Goal: Task Accomplishment & Management: Manage account settings

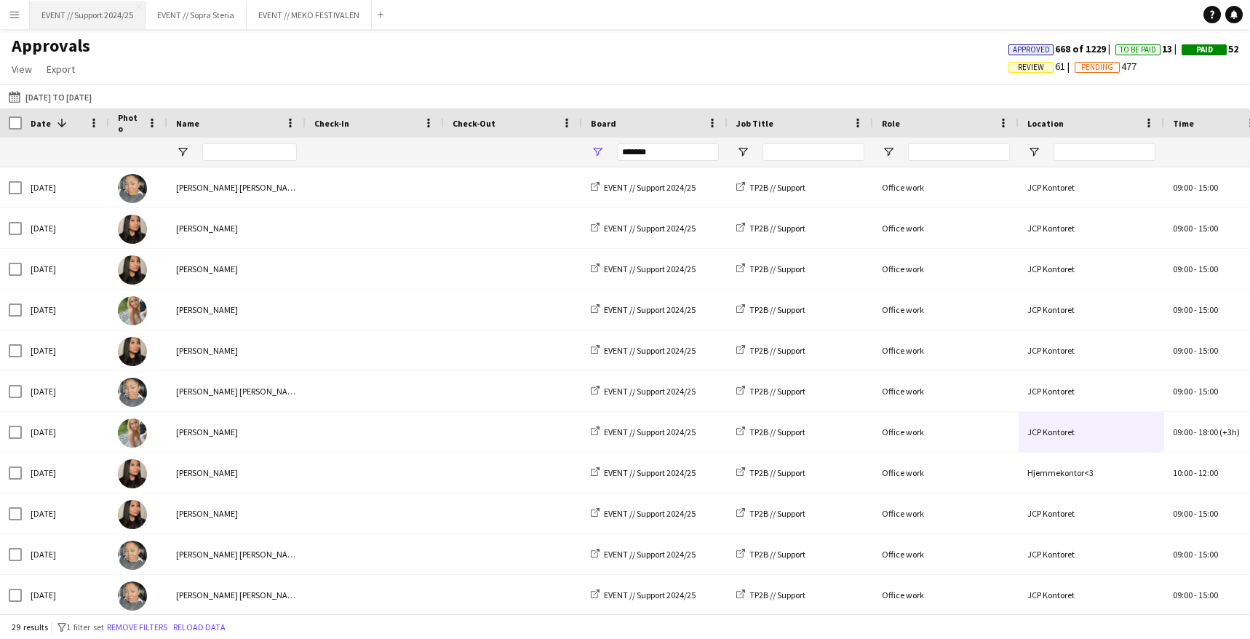
click at [92, 20] on button "EVENT // Support 2024/25 Close" at bounding box center [88, 15] width 116 height 28
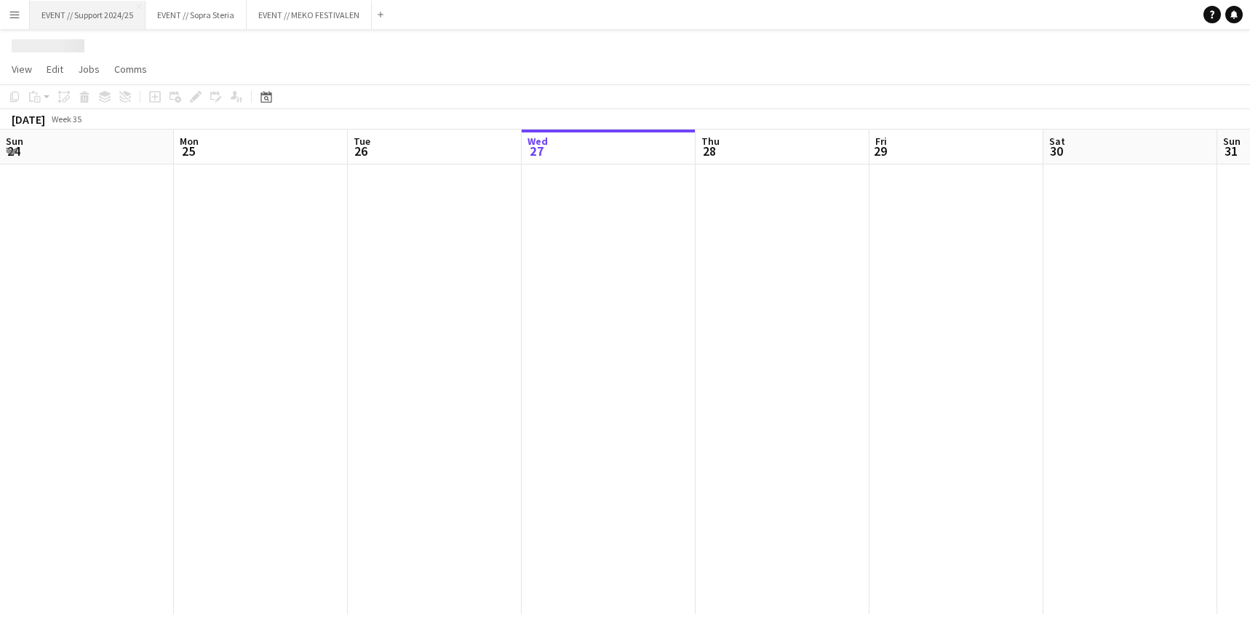
scroll to position [0, 348]
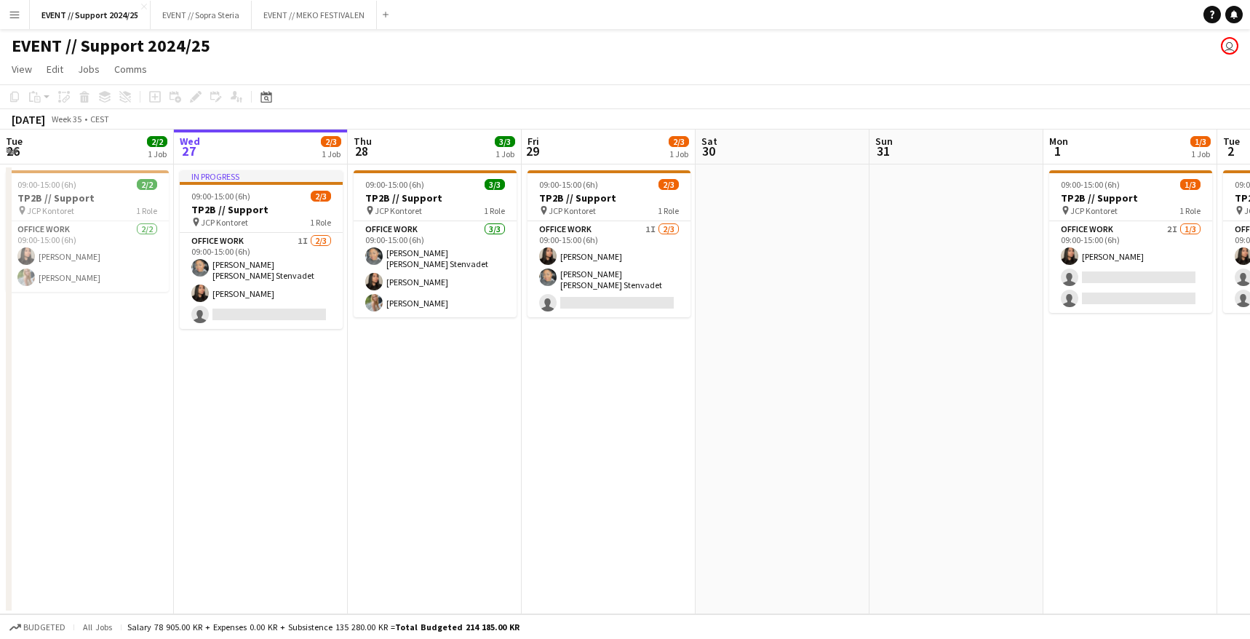
click at [765, 148] on app-board-header-date "Sat 30" at bounding box center [783, 146] width 174 height 35
click at [789, 236] on app-date-cell at bounding box center [783, 389] width 174 height 450
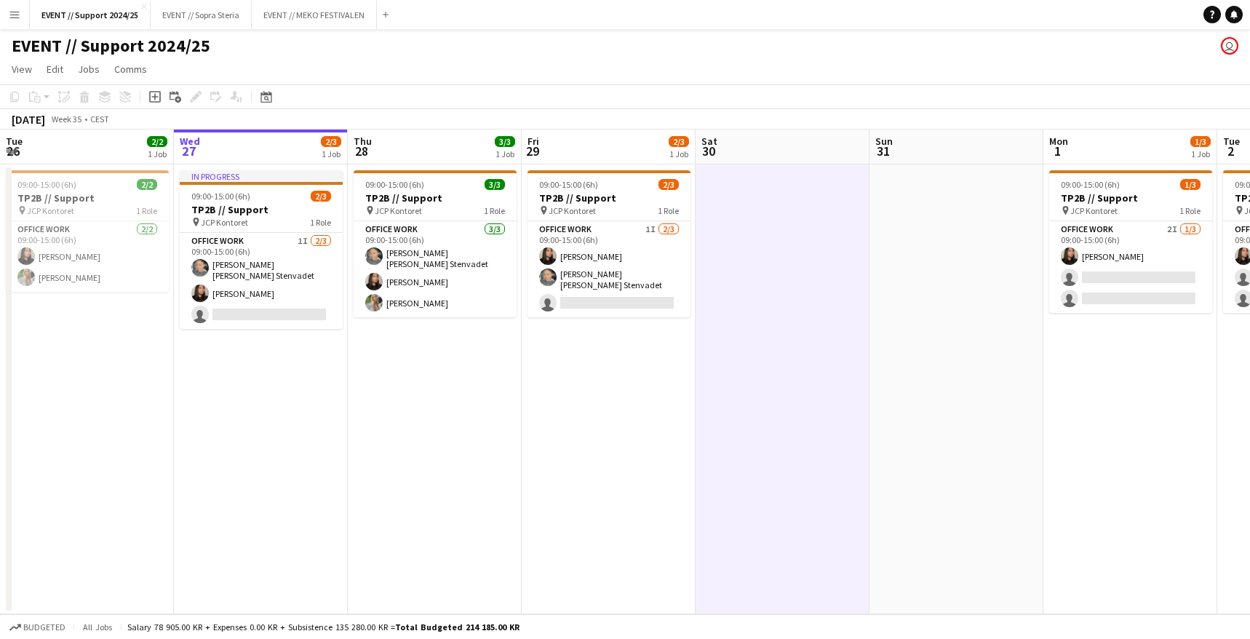
click at [789, 236] on app-date-cell at bounding box center [783, 389] width 174 height 450
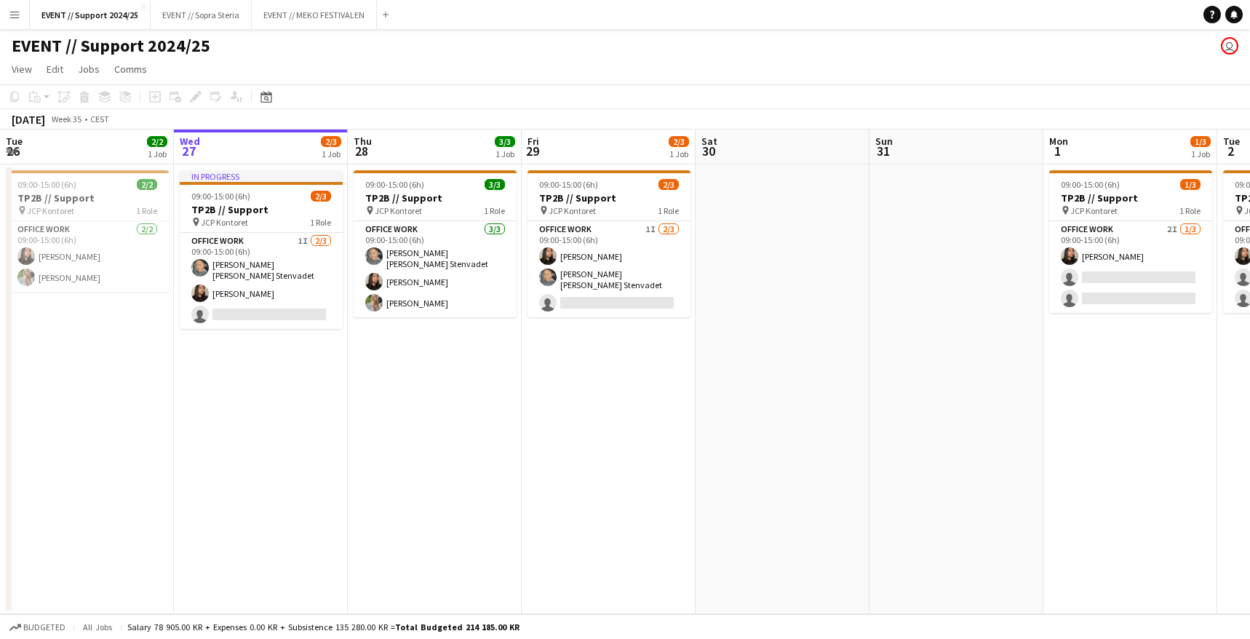
click at [782, 155] on app-board-header-date "Sat 30" at bounding box center [783, 146] width 174 height 35
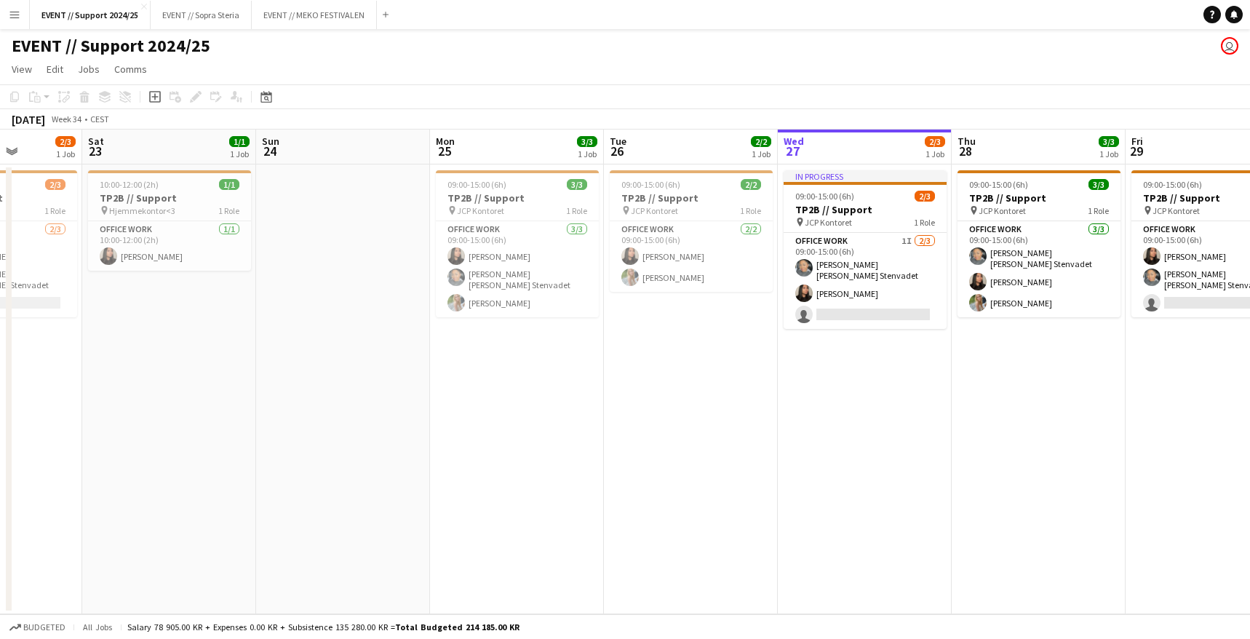
scroll to position [0, 435]
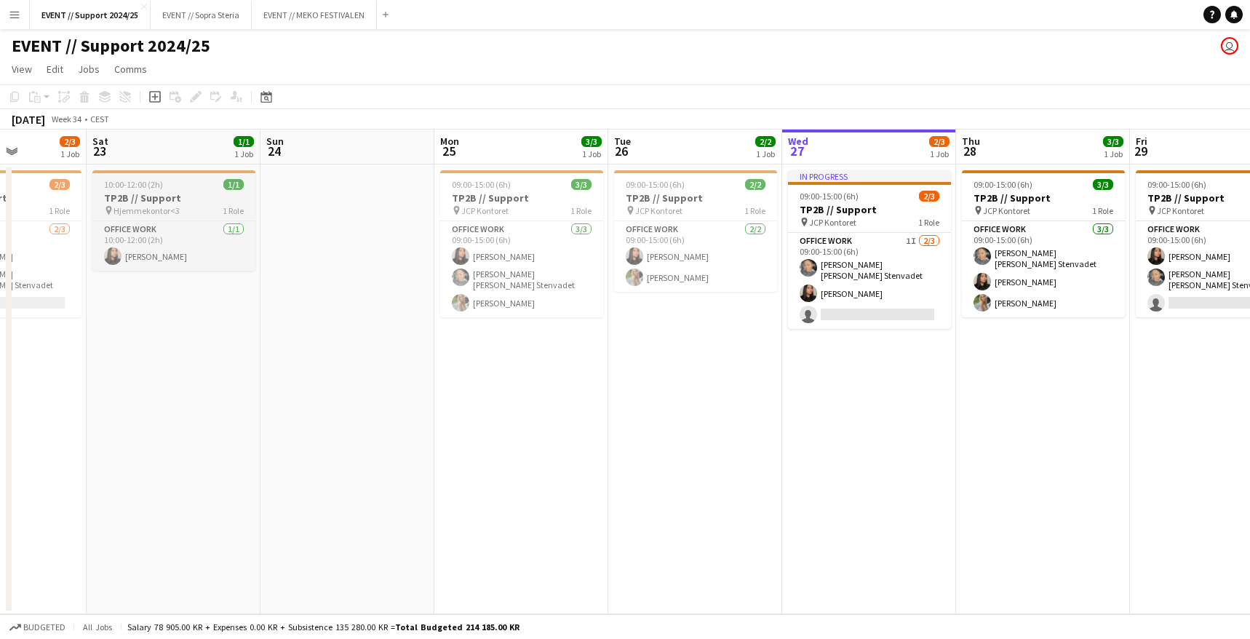
click at [170, 191] on app-job-card "10:00-12:00 (2h) 1/1 TP2B // Support pin Hjemmekontor<3 1 Role Office work [DAT…" at bounding box center [173, 220] width 163 height 100
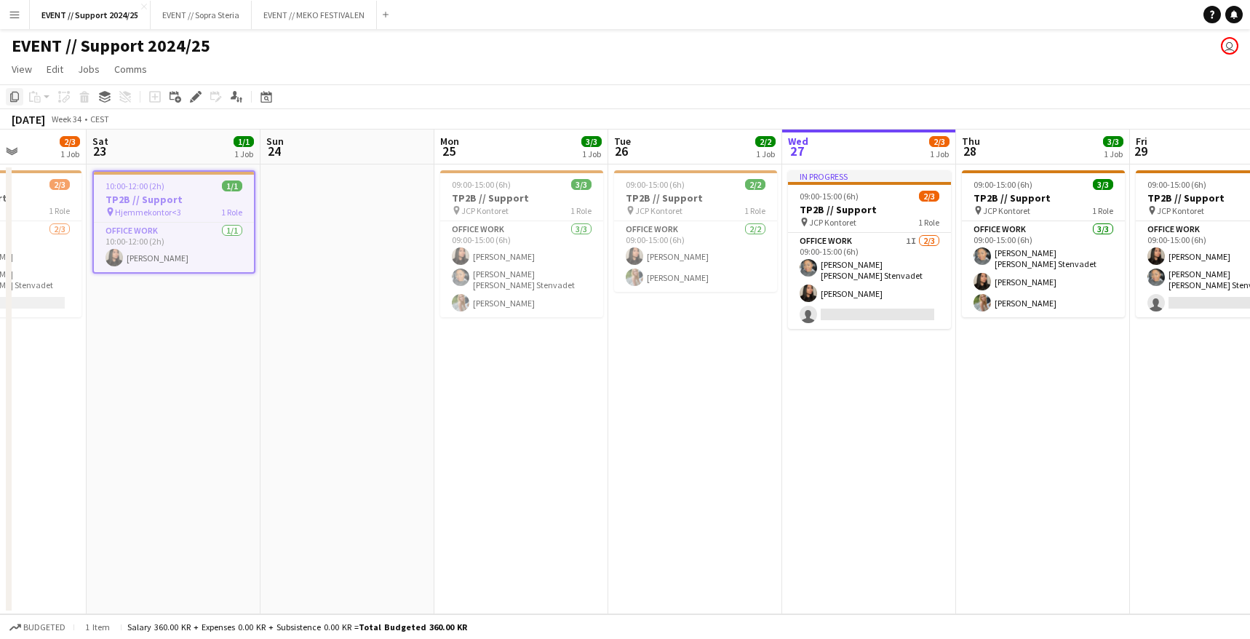
click at [15, 97] on icon "Copy" at bounding box center [15, 97] width 12 height 12
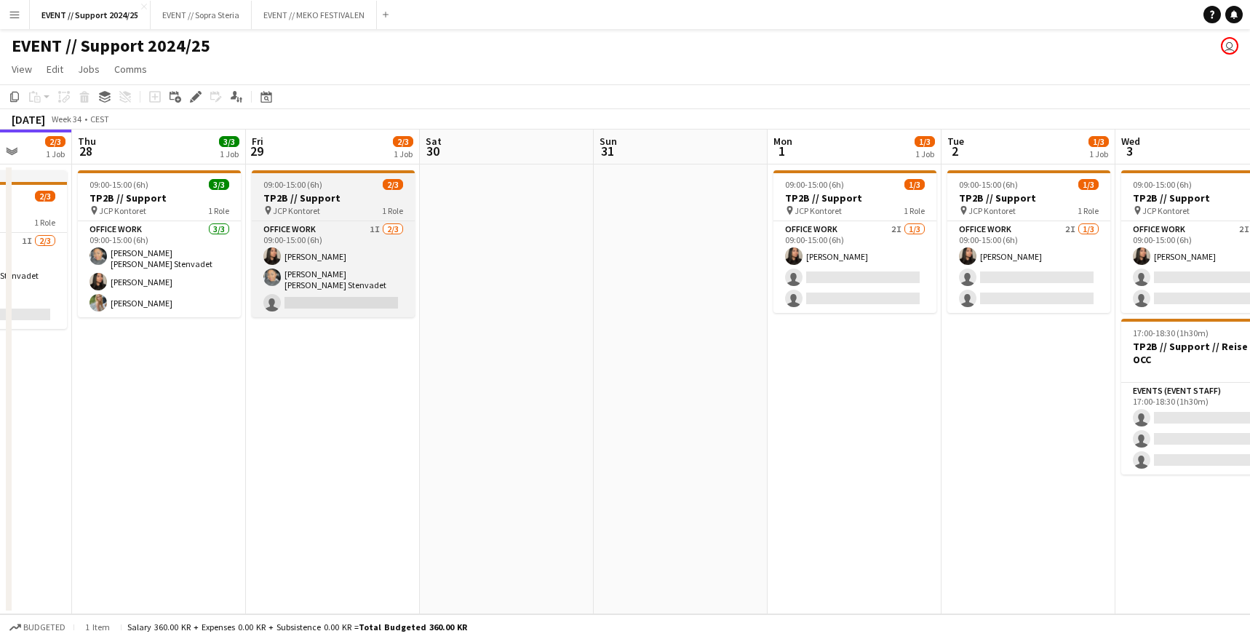
scroll to position [0, 628]
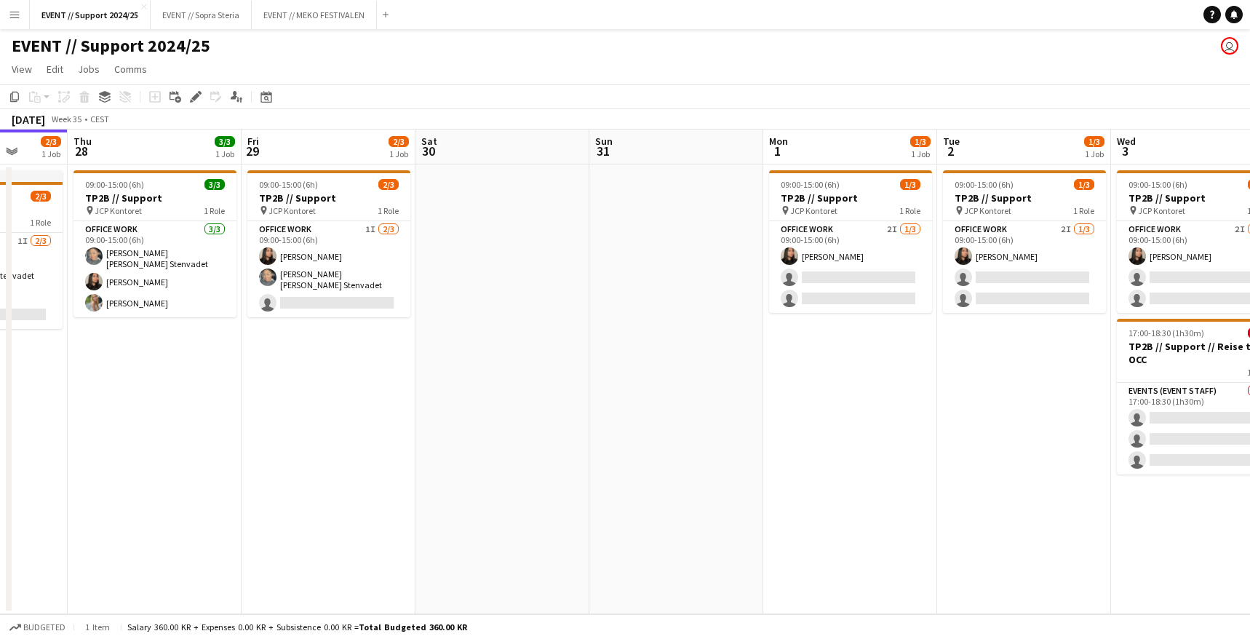
click at [469, 153] on app-board-header-date "Sat 30" at bounding box center [502, 146] width 174 height 35
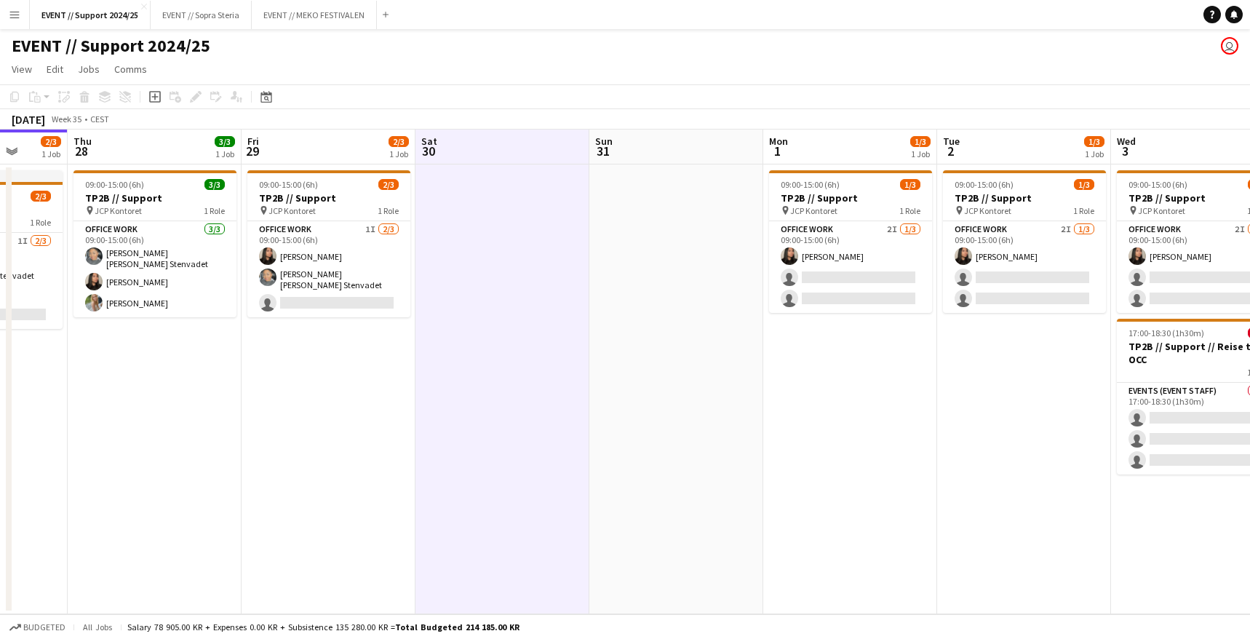
click at [423, 188] on app-date-cell at bounding box center [502, 389] width 174 height 450
click at [41, 98] on div "Paste" at bounding box center [34, 96] width 17 height 17
click at [93, 148] on link "Paste with crew Command Shift V" at bounding box center [96, 149] width 115 height 13
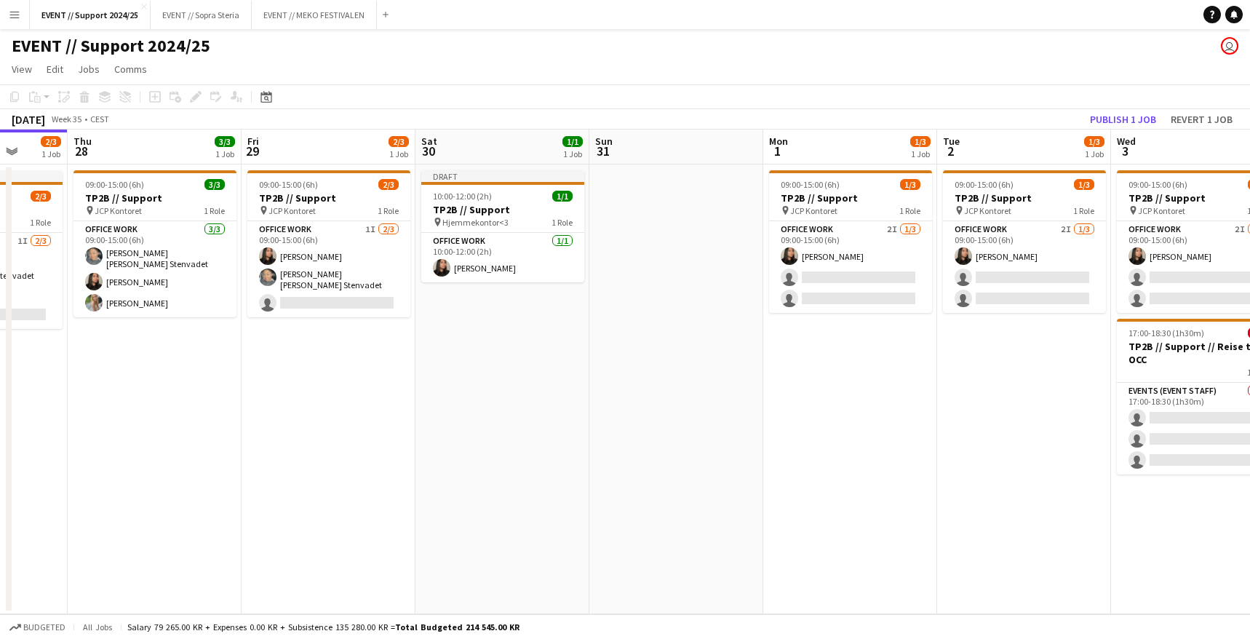
click at [660, 204] on app-date-cell at bounding box center [676, 389] width 174 height 450
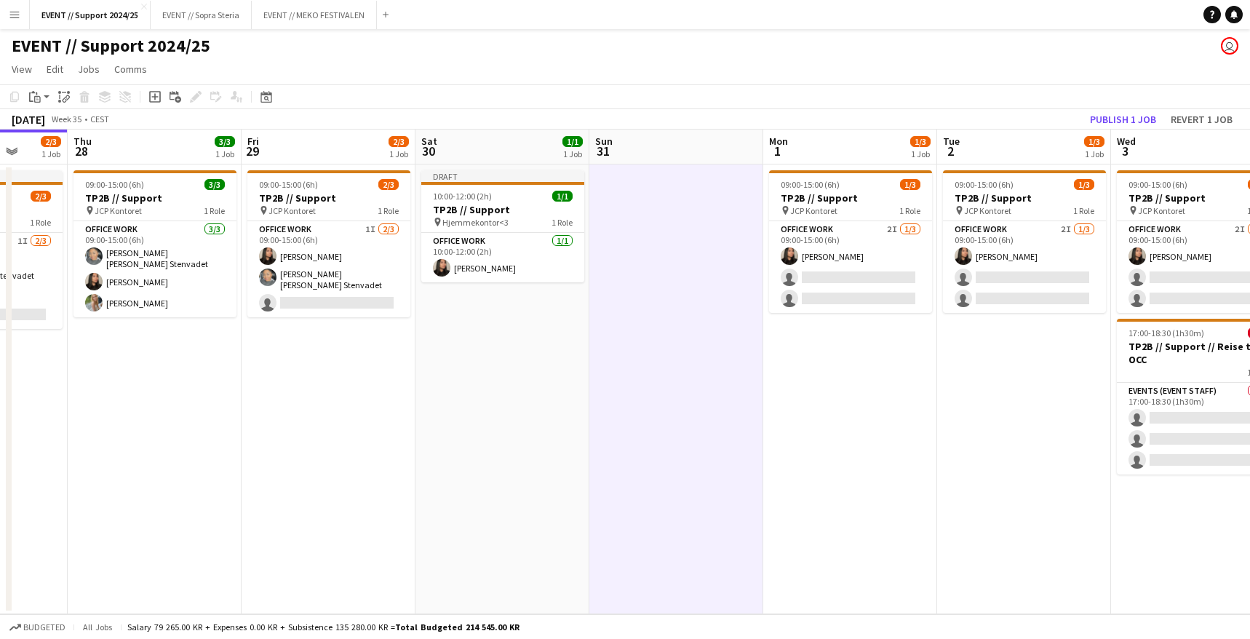
click at [502, 153] on app-board-header-date "Sat 30 1/1 1 Job" at bounding box center [502, 146] width 174 height 35
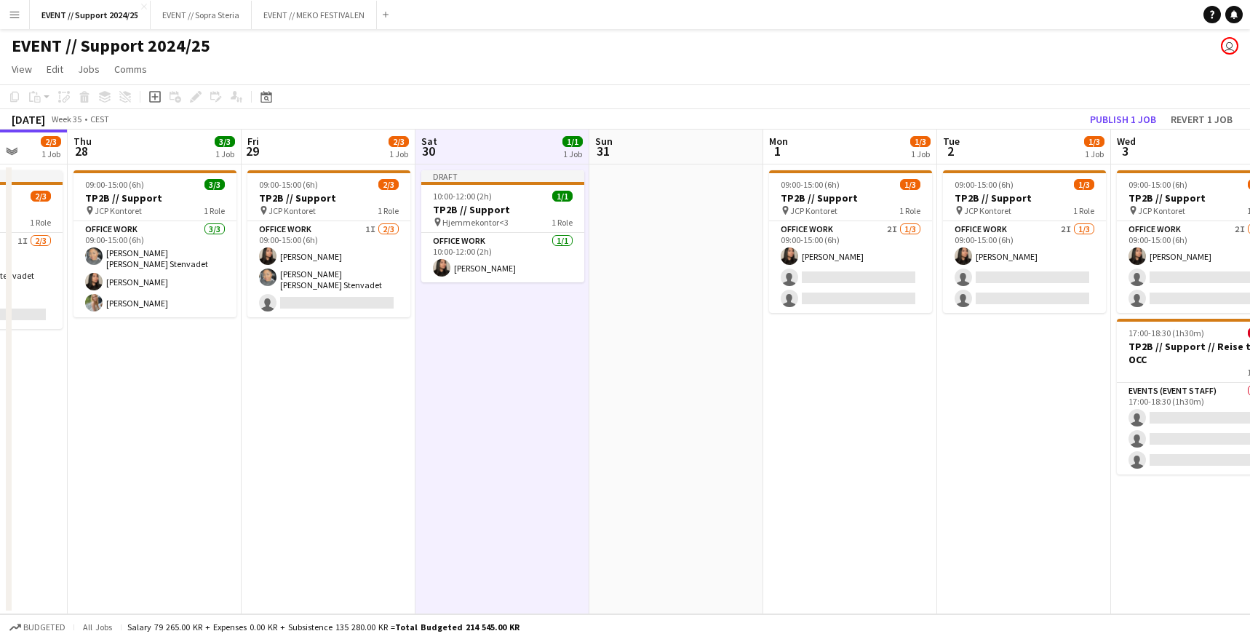
click at [474, 316] on app-date-cell "Draft 10:00-12:00 (2h) 1/1 TP2B // Support pin Hjemmekontor<3 1 Role Office wor…" at bounding box center [502, 389] width 174 height 450
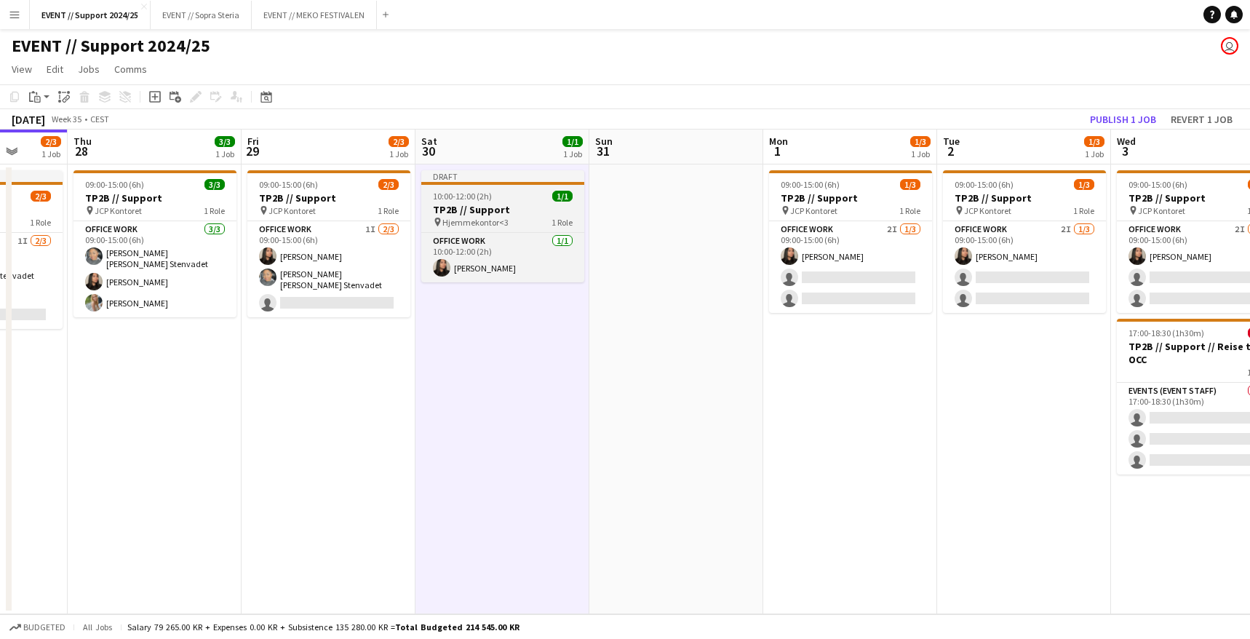
click at [497, 210] on h3 "TP2B // Support" at bounding box center [502, 209] width 163 height 13
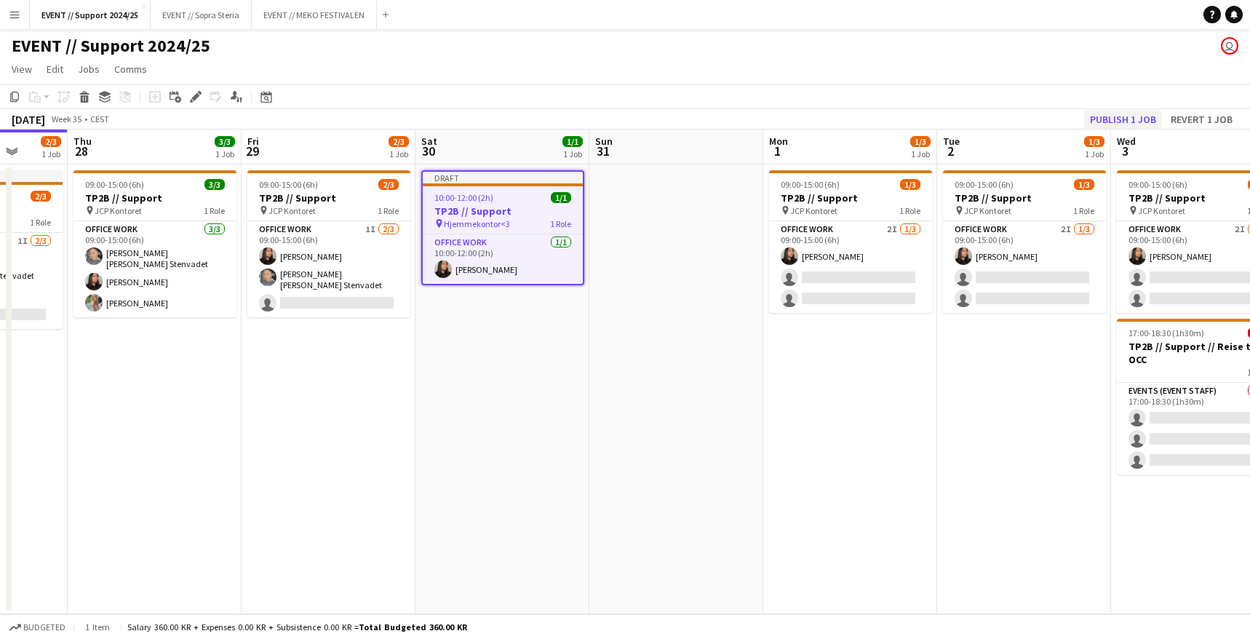
click at [1152, 118] on button "Publish 1 job" at bounding box center [1123, 119] width 78 height 19
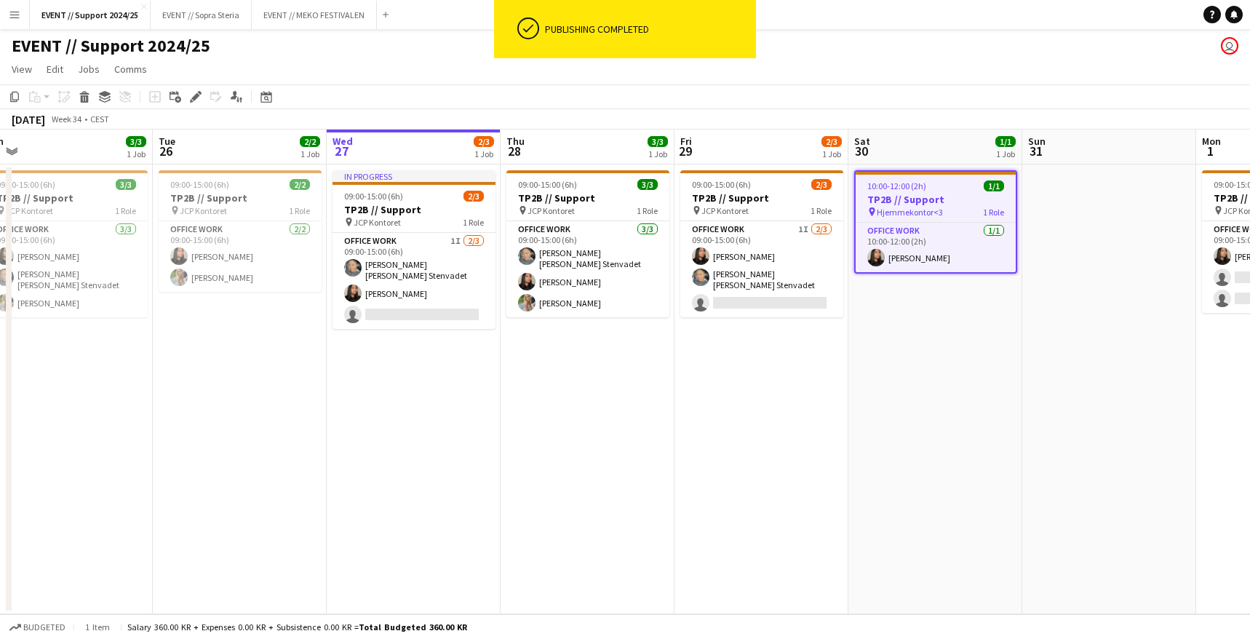
scroll to position [0, 717]
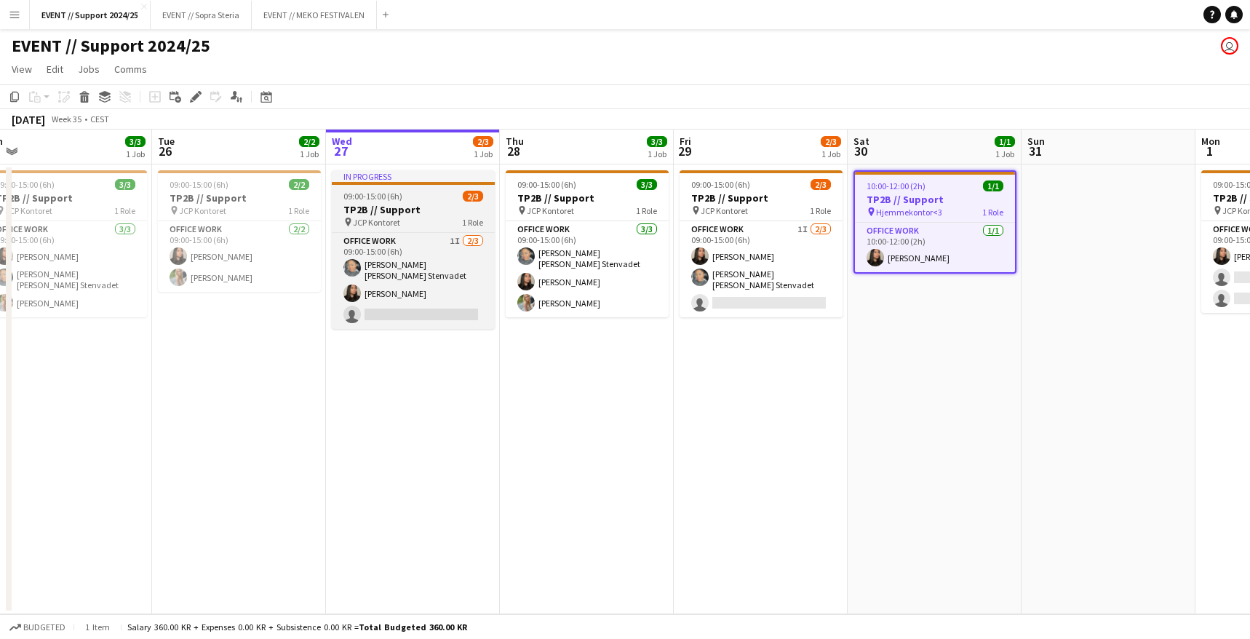
click at [375, 204] on h3 "TP2B // Support" at bounding box center [413, 209] width 163 height 13
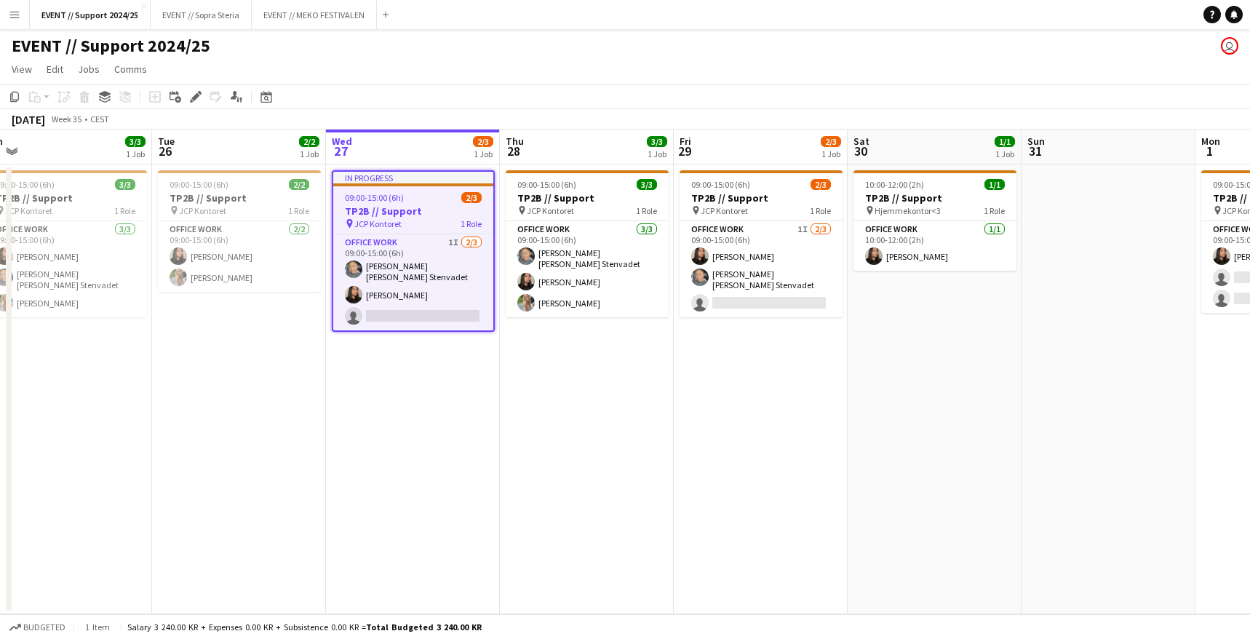
click at [402, 404] on app-date-cell "In progress 09:00-15:00 (6h) 2/3 TP2B // Support pin JCP Kontoret 1 Role Office…" at bounding box center [413, 389] width 174 height 450
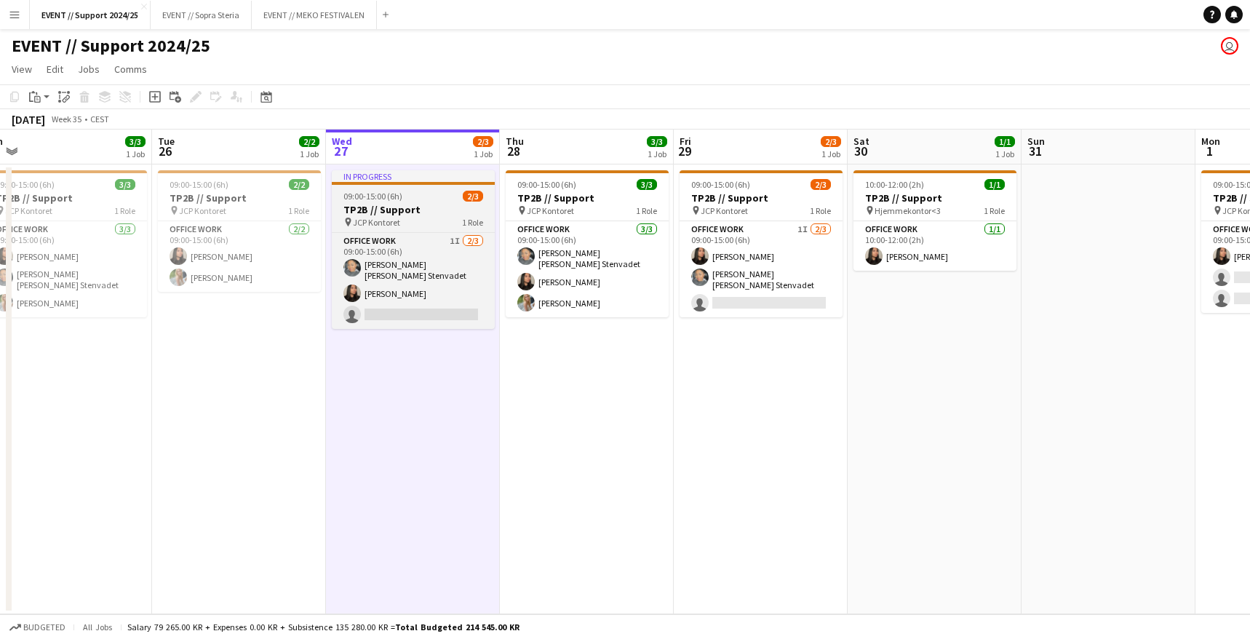
click at [399, 221] on span "JCP Kontoret" at bounding box center [376, 222] width 47 height 11
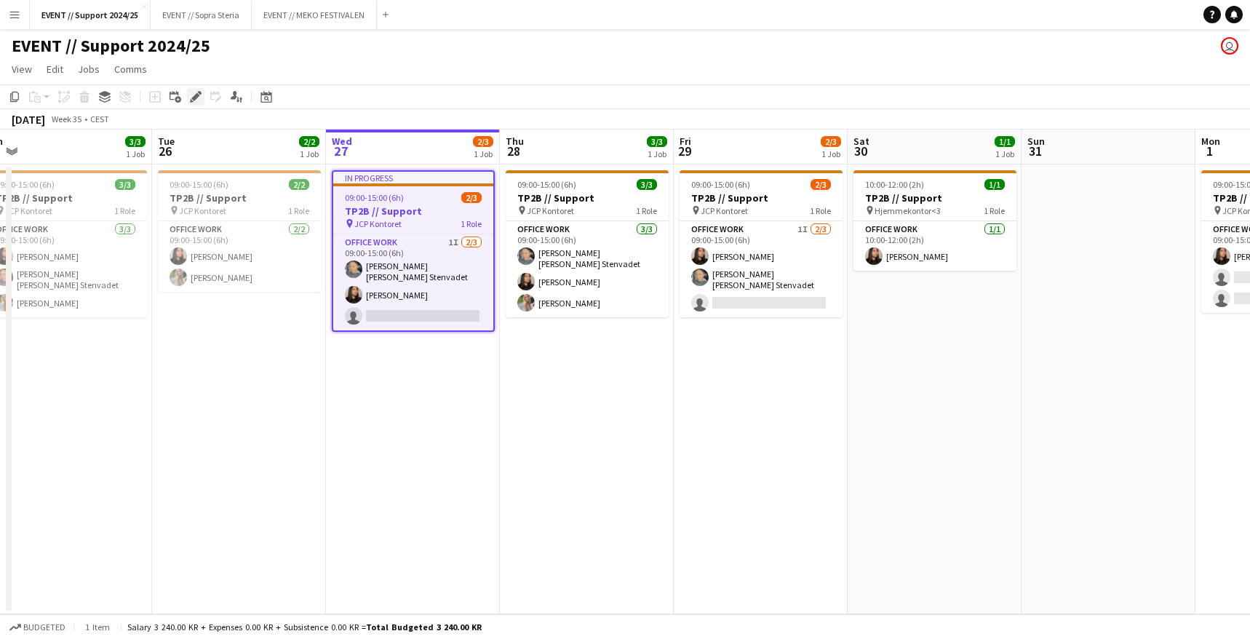
click at [195, 95] on icon at bounding box center [195, 97] width 8 height 8
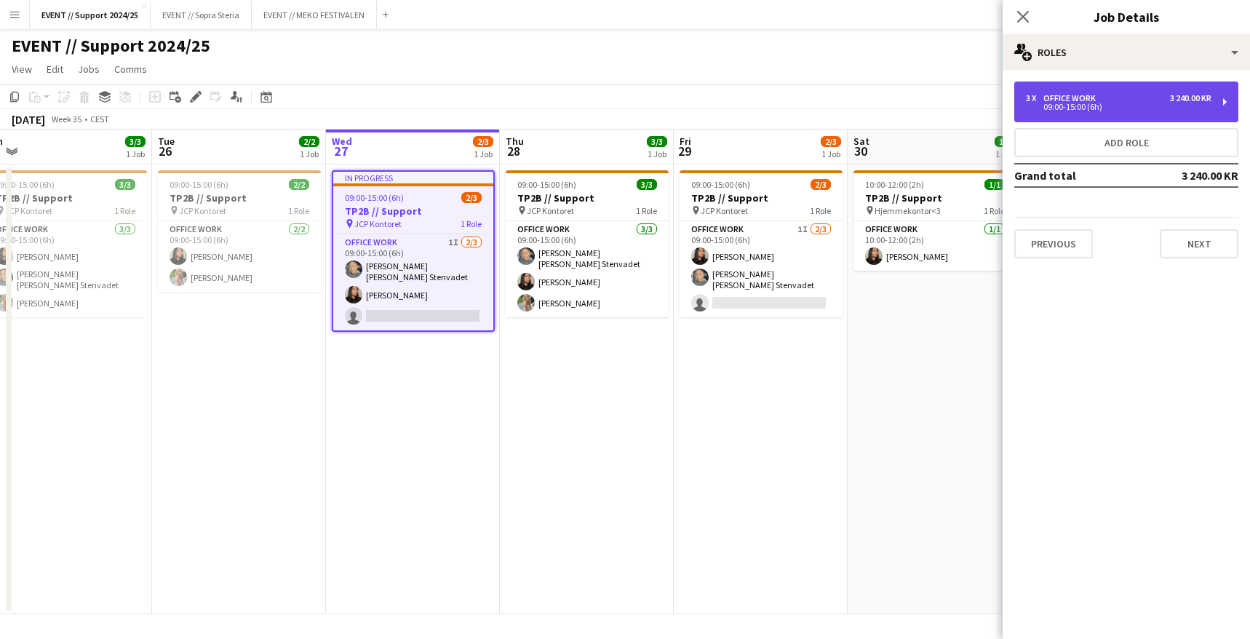
click at [1115, 100] on div "3 x Office work 3 240.00 KR" at bounding box center [1119, 98] width 186 height 10
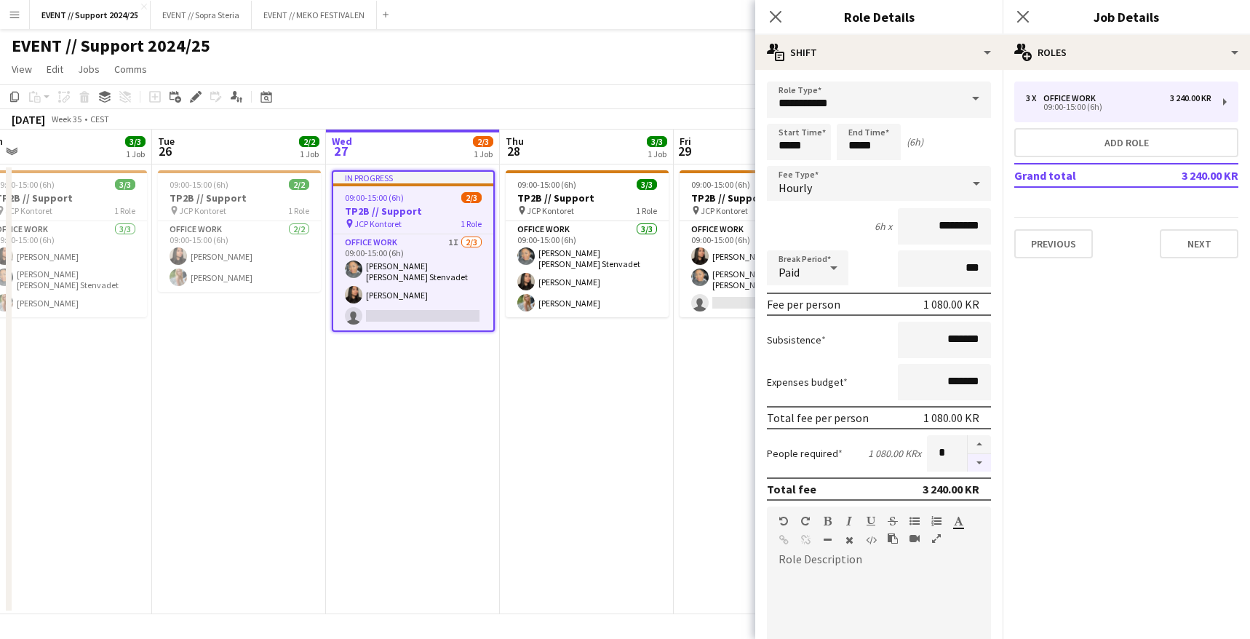
click at [972, 458] on button "button" at bounding box center [979, 463] width 23 height 18
type input "*"
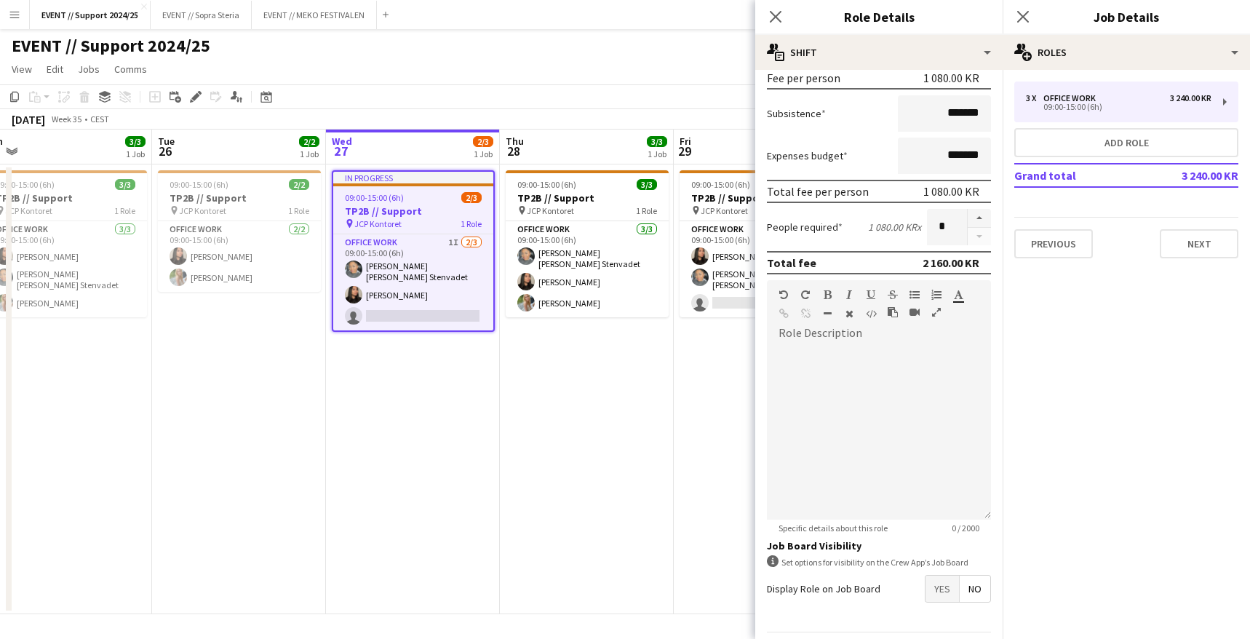
scroll to position [272, 0]
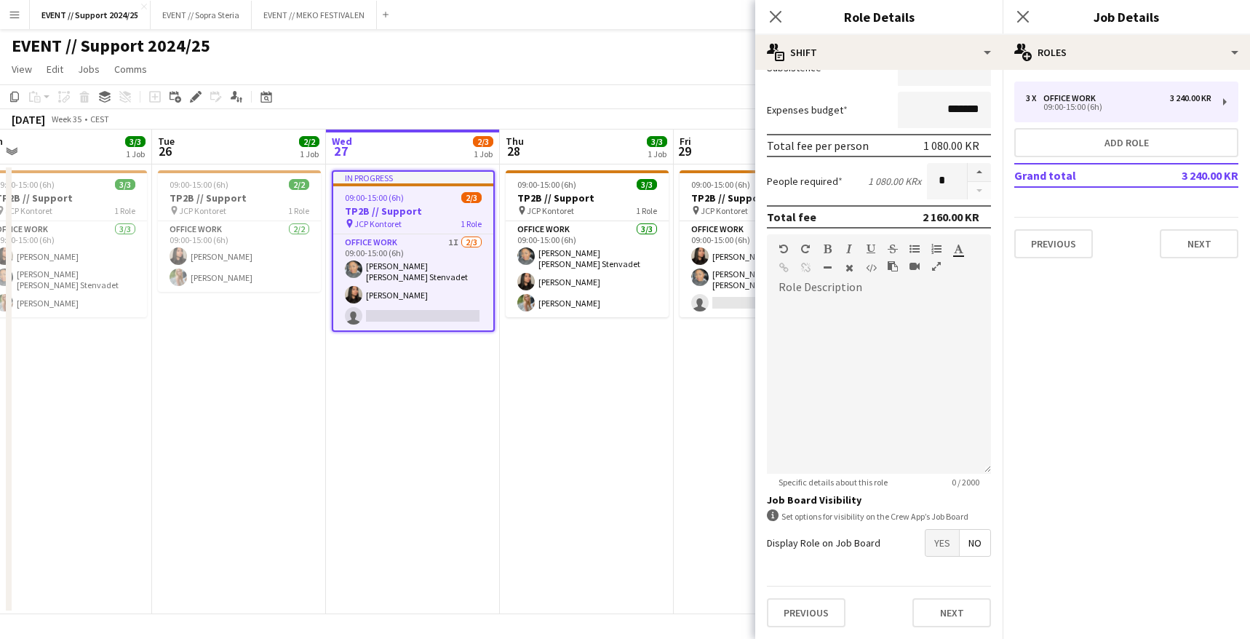
click at [951, 602] on button "Next" at bounding box center [951, 612] width 79 height 29
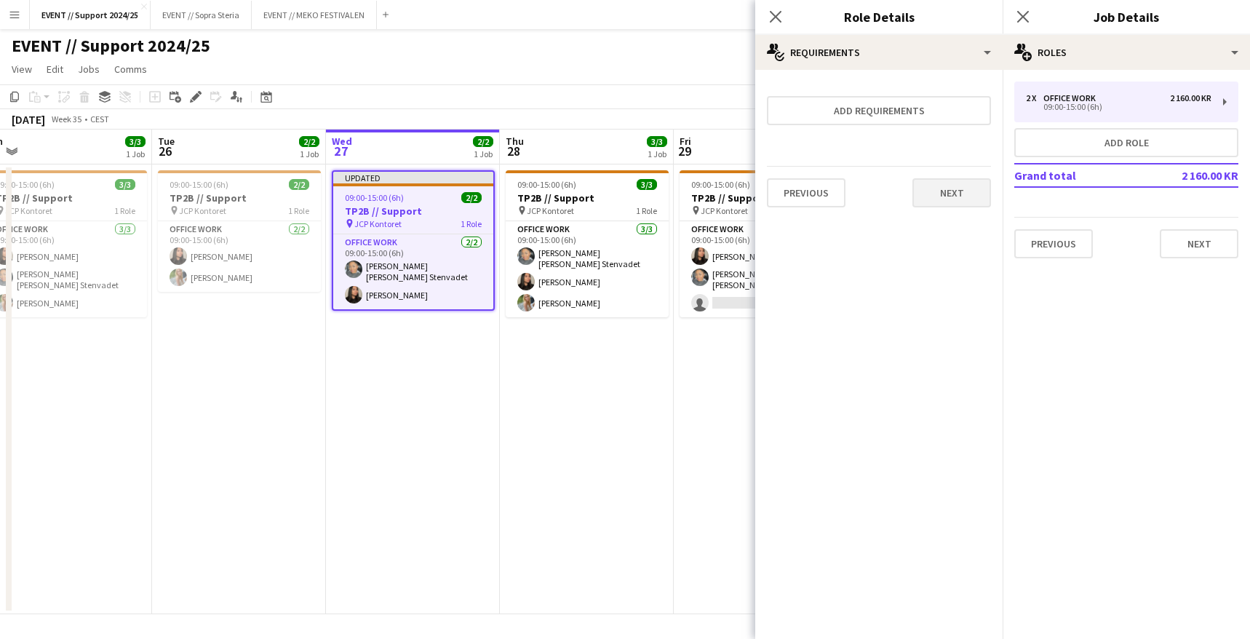
click at [953, 187] on button "Next" at bounding box center [951, 192] width 79 height 29
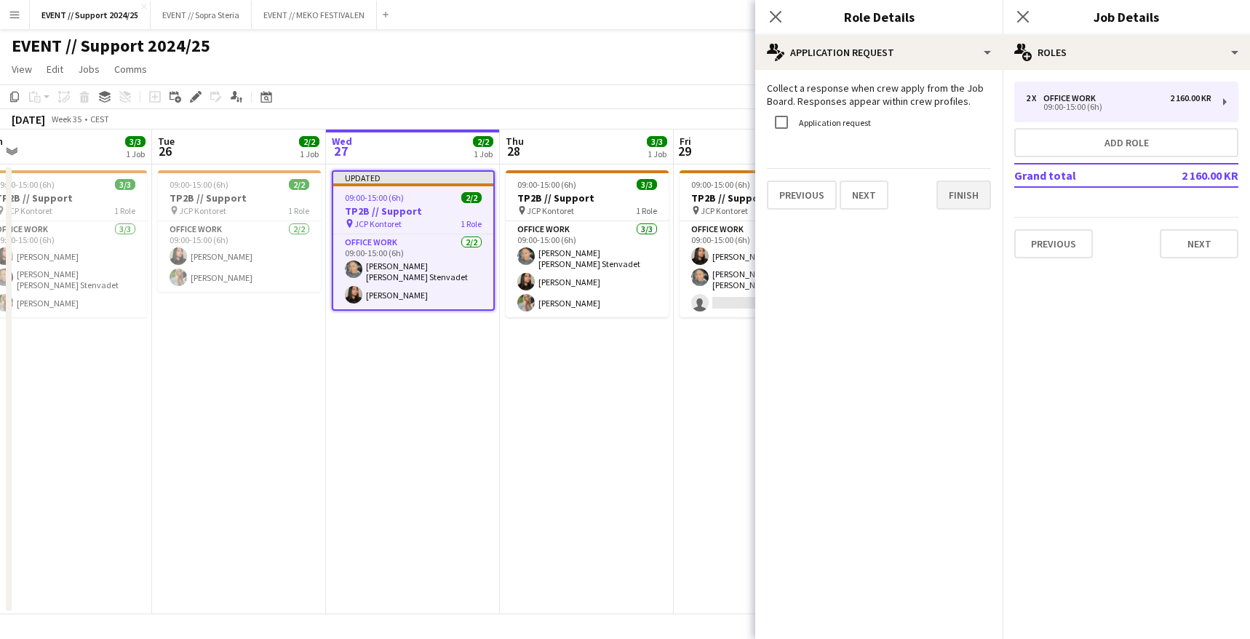
click at [965, 202] on button "Finish" at bounding box center [963, 194] width 55 height 29
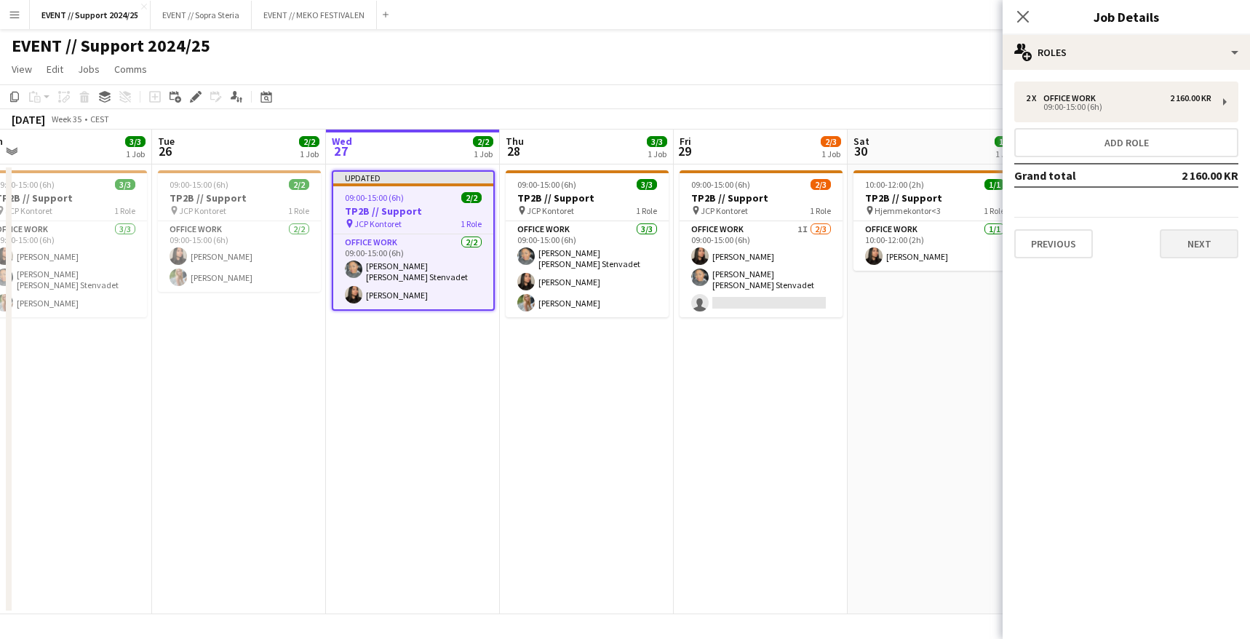
click at [1192, 246] on button "Next" at bounding box center [1199, 243] width 79 height 29
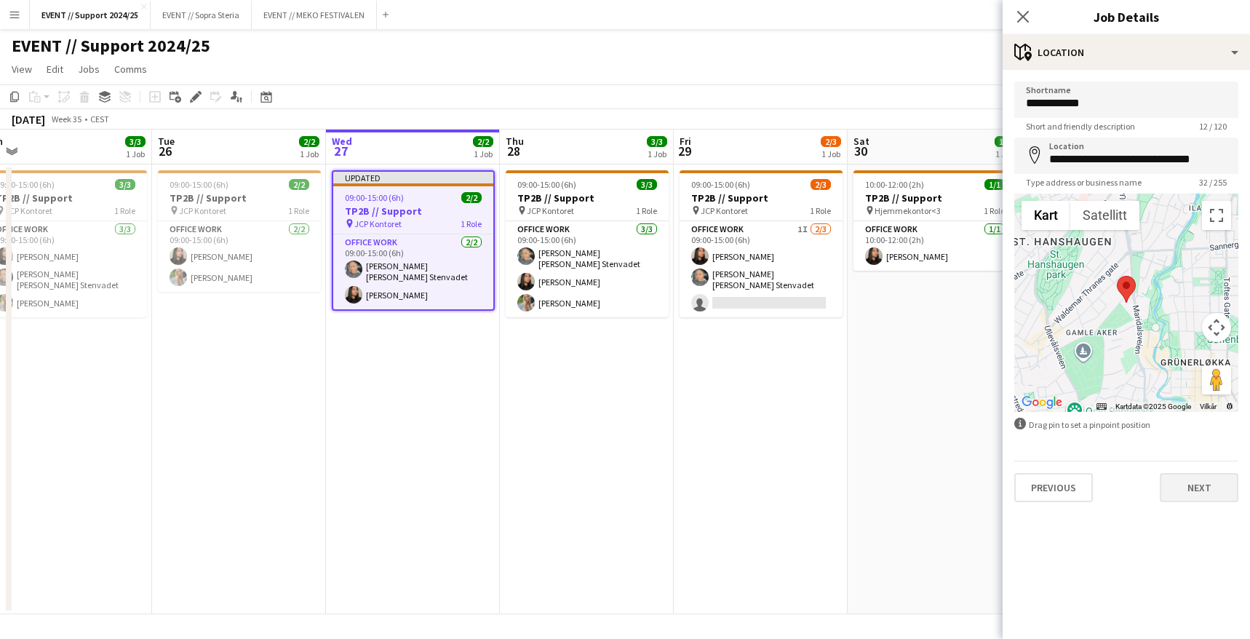
click at [1202, 495] on button "Next" at bounding box center [1199, 487] width 79 height 29
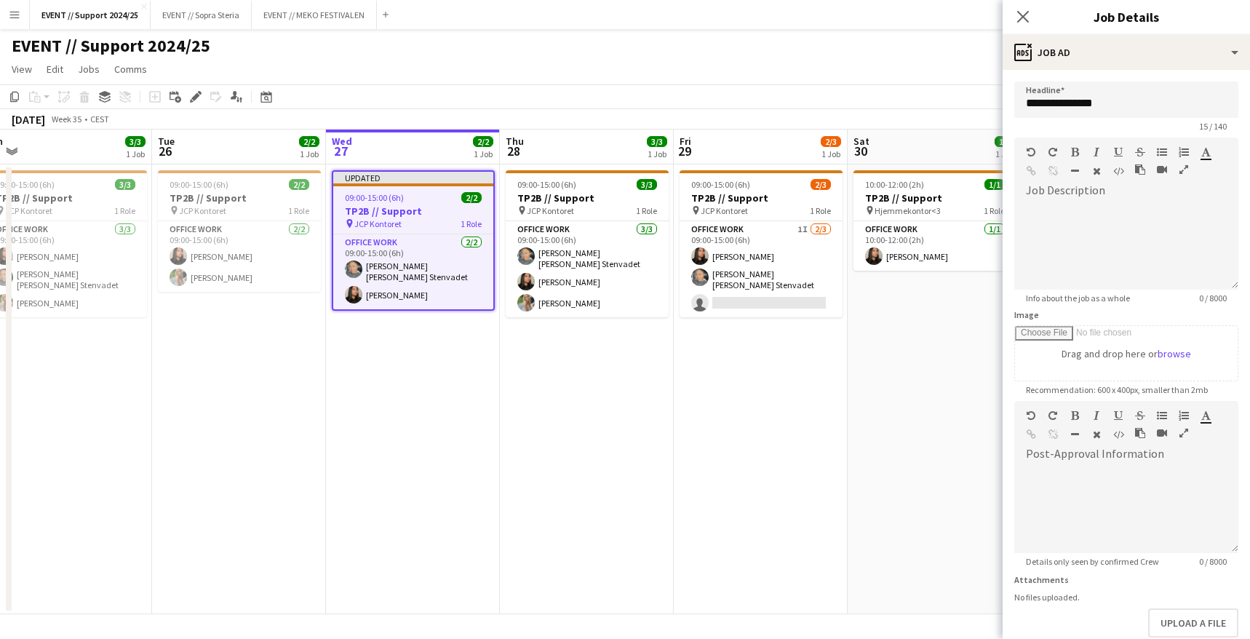
scroll to position [127, 0]
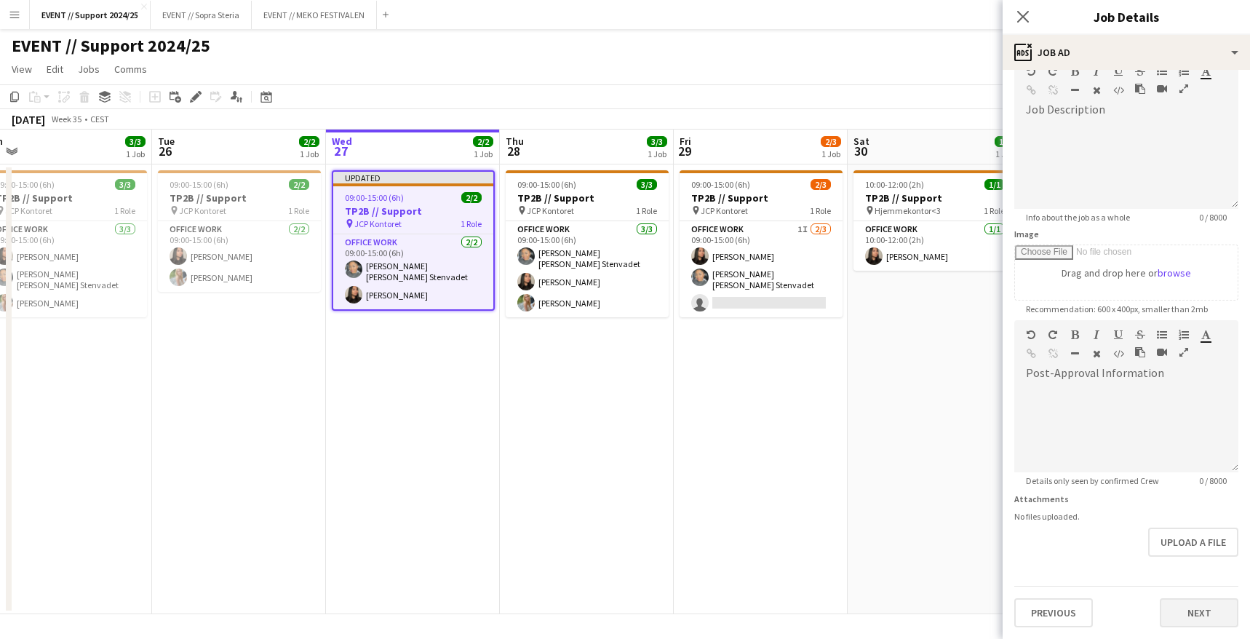
click at [1197, 598] on button "Next" at bounding box center [1199, 612] width 79 height 29
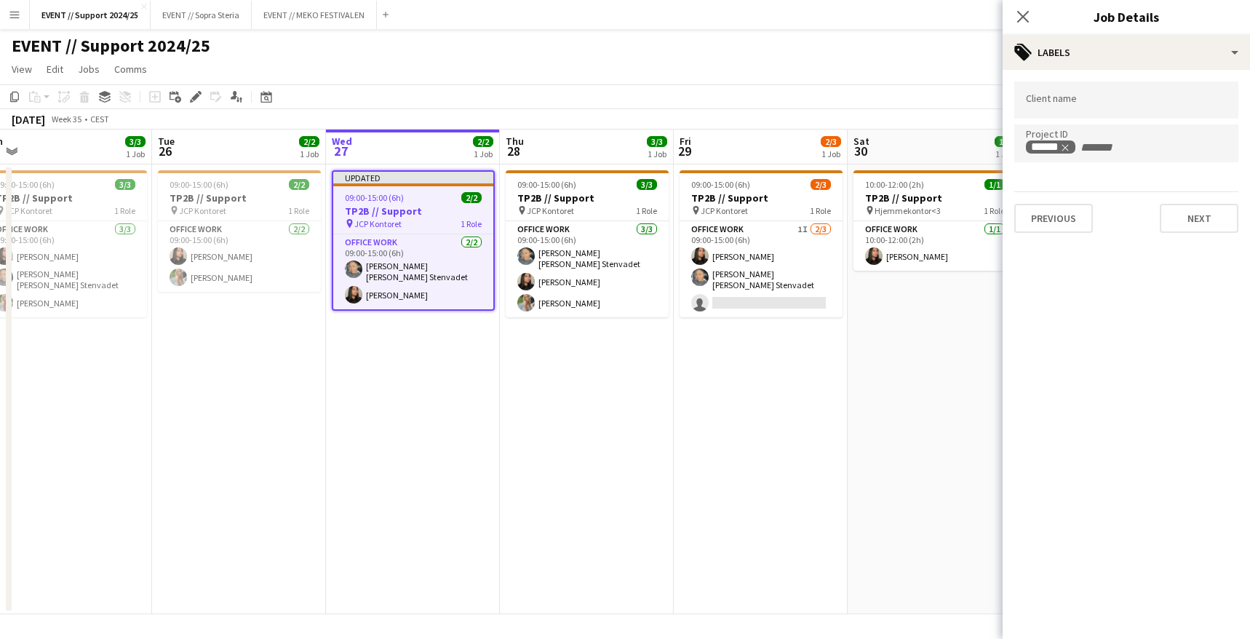
scroll to position [0, 0]
click at [1213, 212] on button "Next" at bounding box center [1199, 218] width 79 height 29
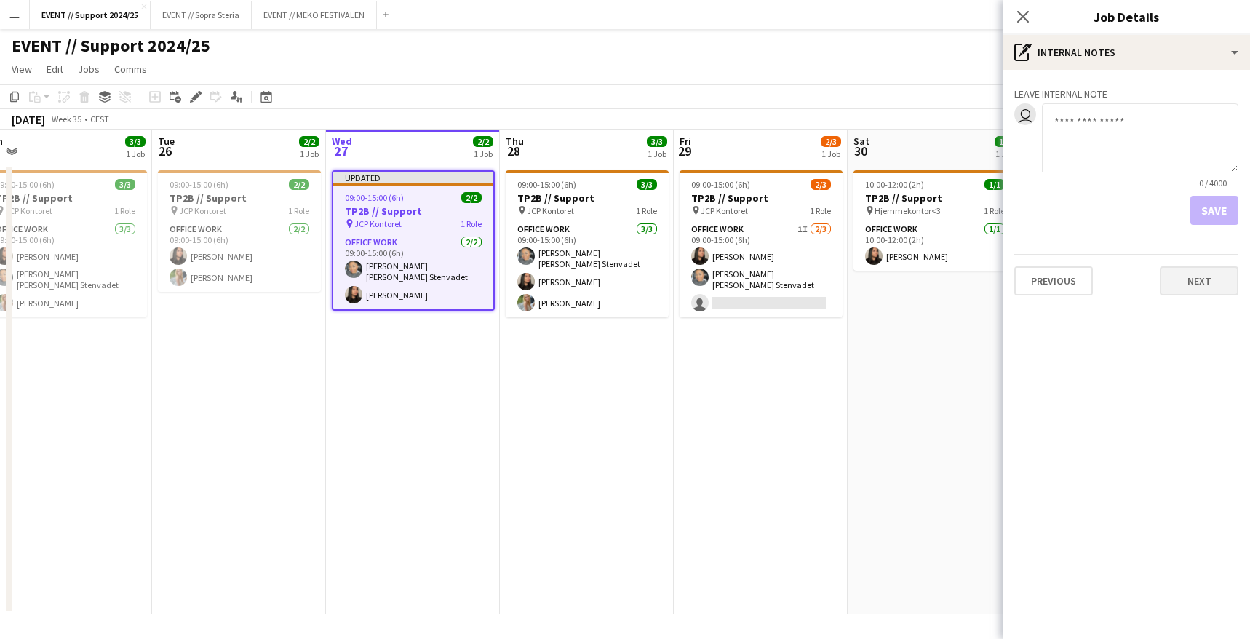
click at [1206, 284] on button "Next" at bounding box center [1199, 280] width 79 height 29
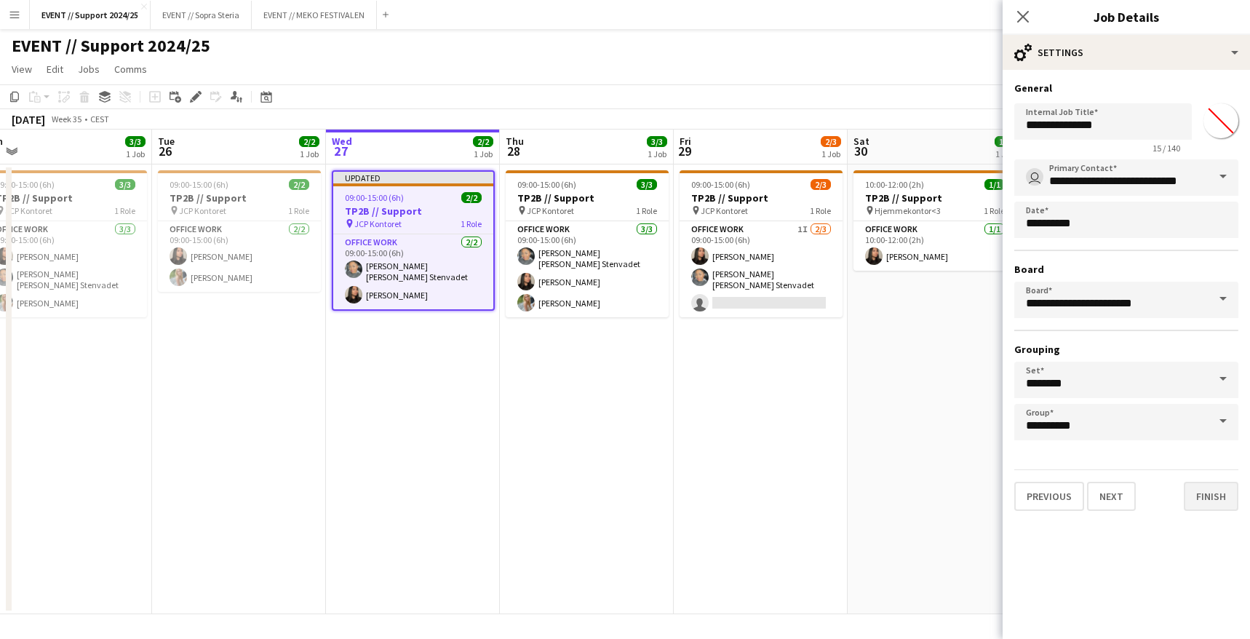
click at [1224, 500] on button "Finish" at bounding box center [1211, 496] width 55 height 29
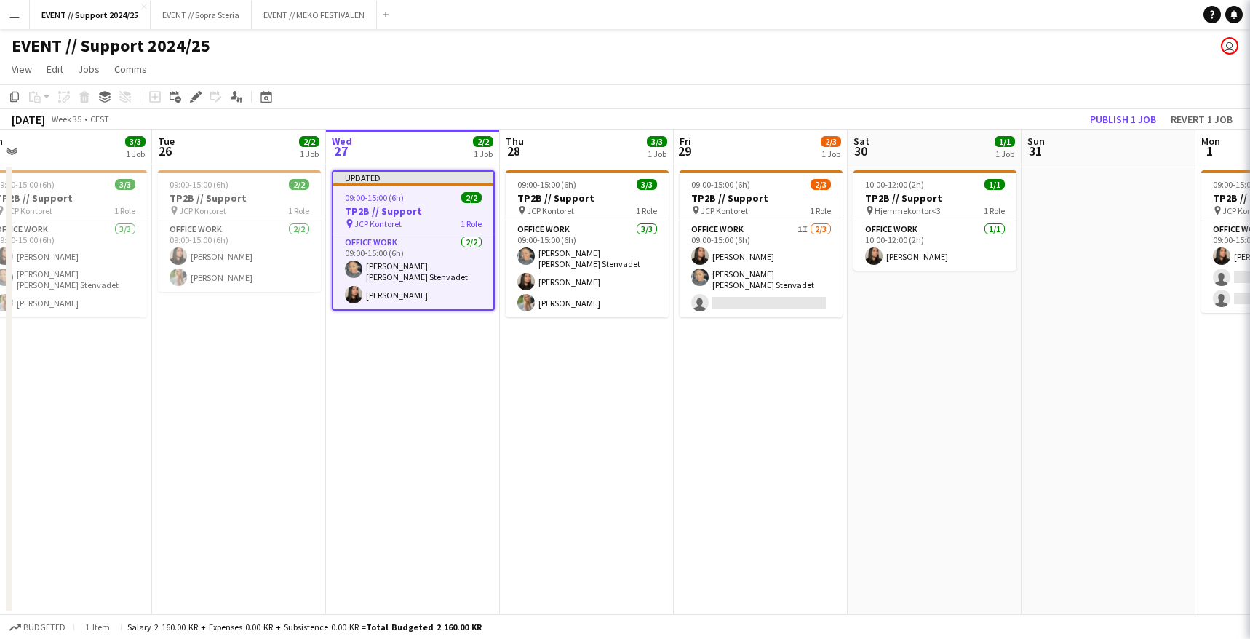
click at [862, 407] on app-date-cell "10:00-12:00 (2h) 1/1 TP2B // Support pin Hjemmekontor<3 1 Role Office work [DAT…" at bounding box center [935, 389] width 174 height 450
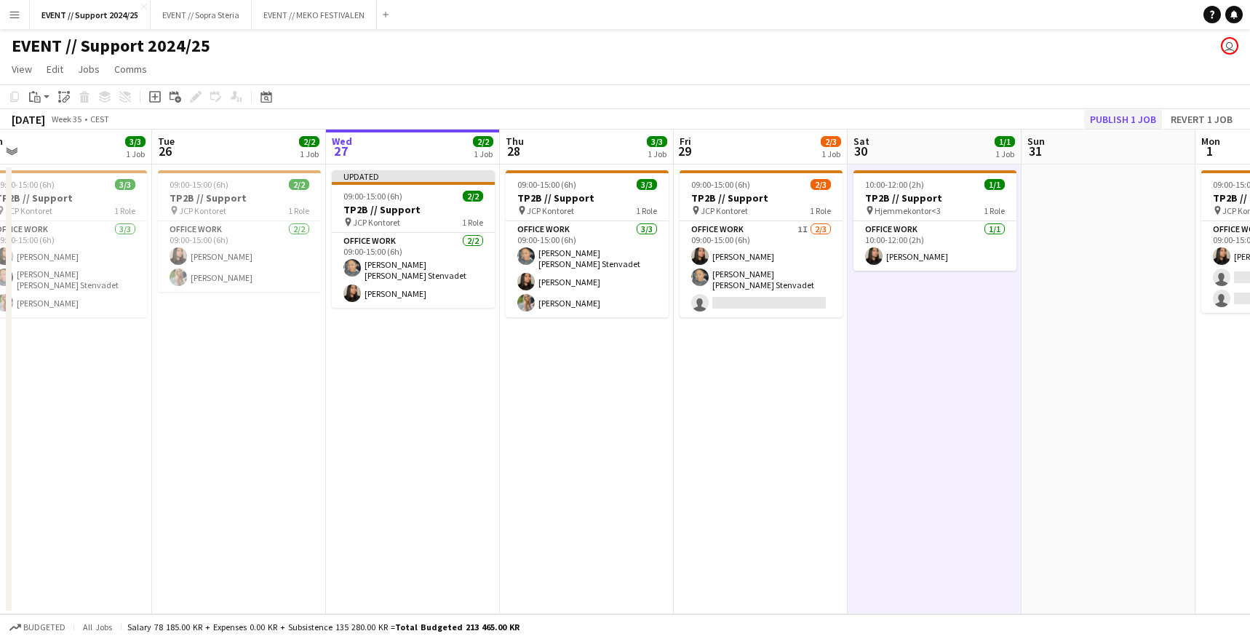
click at [1122, 117] on button "Publish 1 job" at bounding box center [1123, 119] width 78 height 19
